Goal: Find contact information

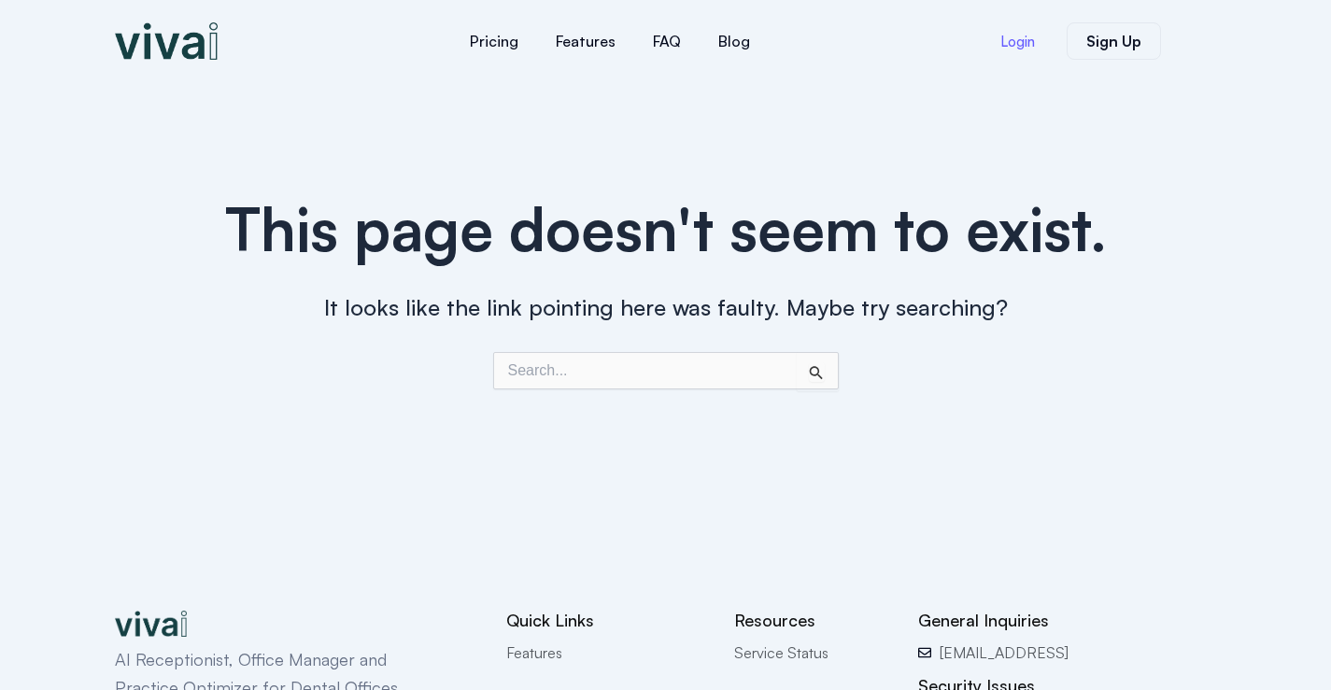
click at [1010, 47] on span "Login" at bounding box center [1017, 42] width 35 height 14
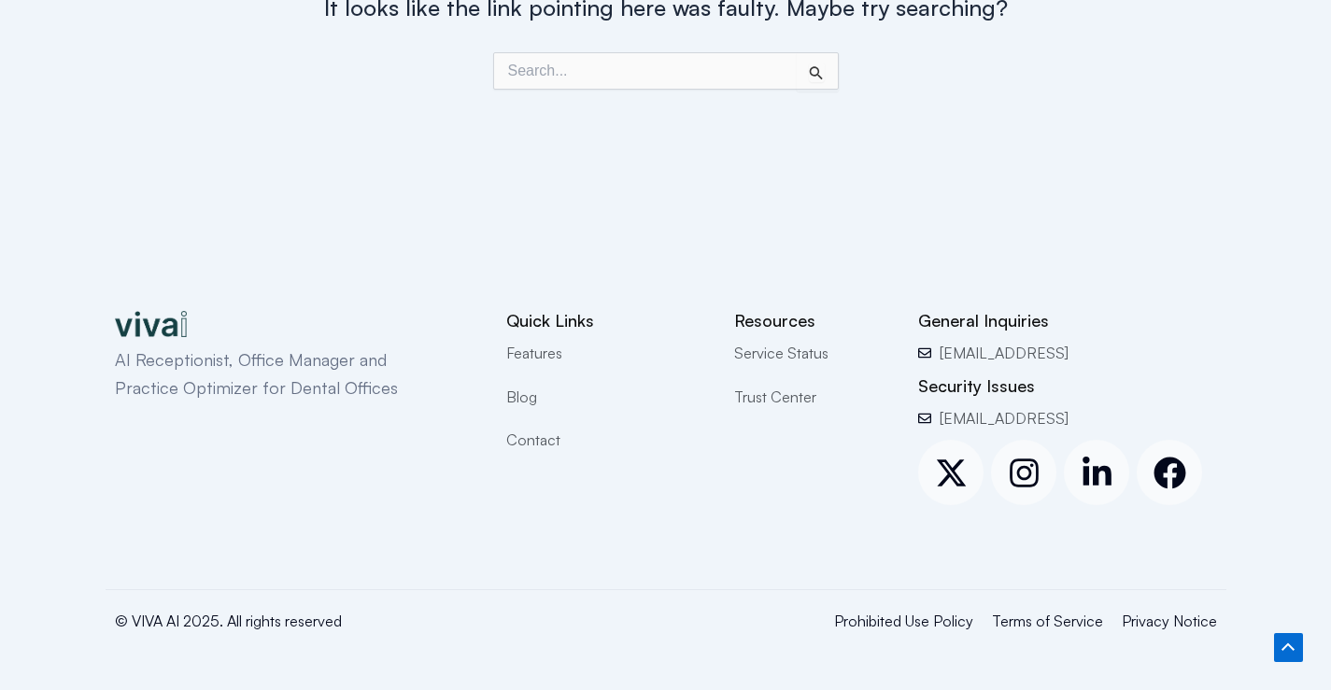
click at [554, 440] on span "Contact" at bounding box center [533, 440] width 54 height 24
click at [534, 442] on span "Contact" at bounding box center [533, 440] width 54 height 24
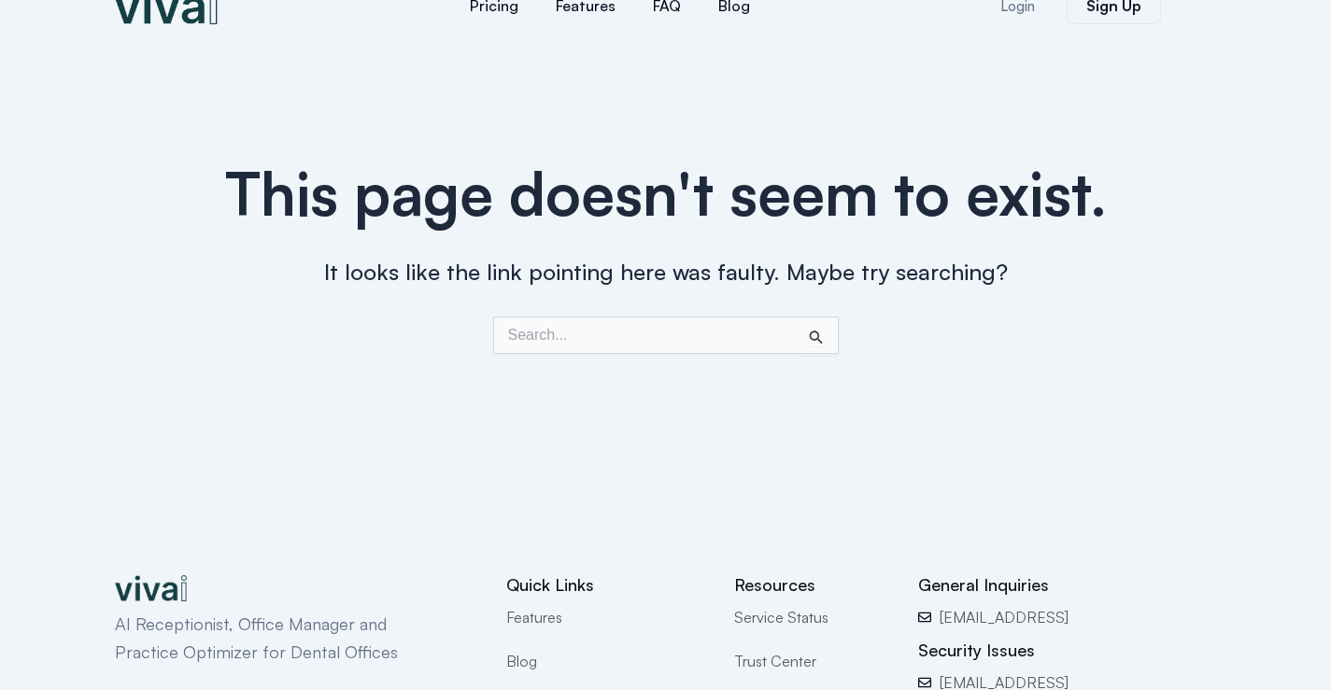
scroll to position [0, 0]
